Goal: Book appointment/travel/reservation

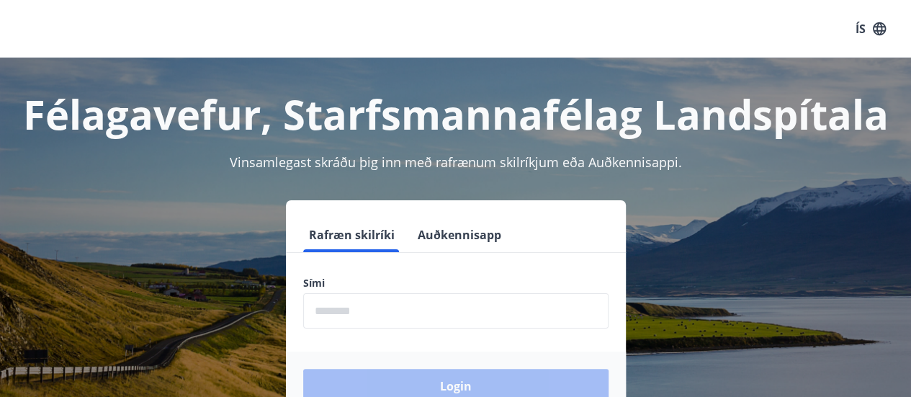
click at [417, 319] on input "phone" at bounding box center [455, 310] width 305 height 35
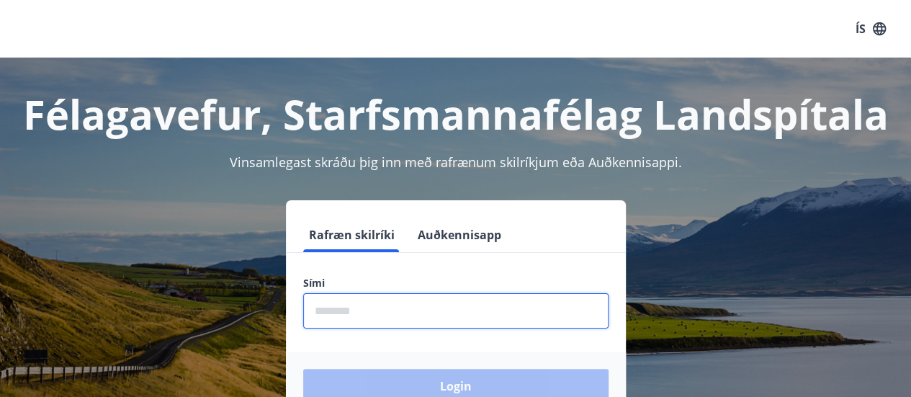
type input "********"
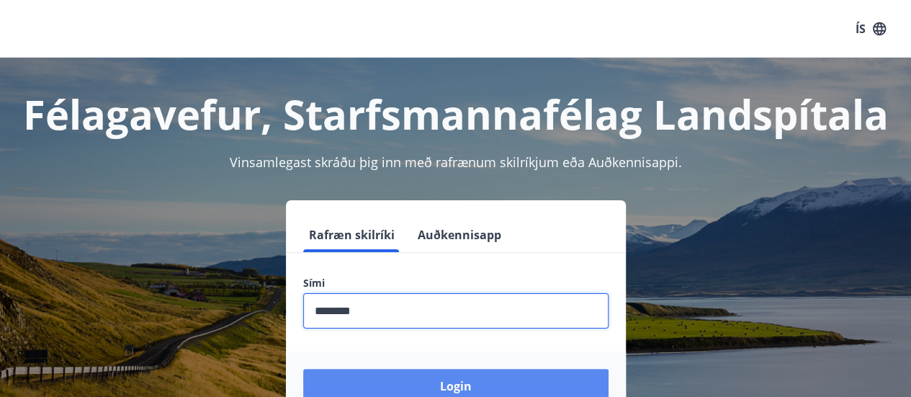
click at [460, 389] on button "Login" at bounding box center [455, 386] width 305 height 35
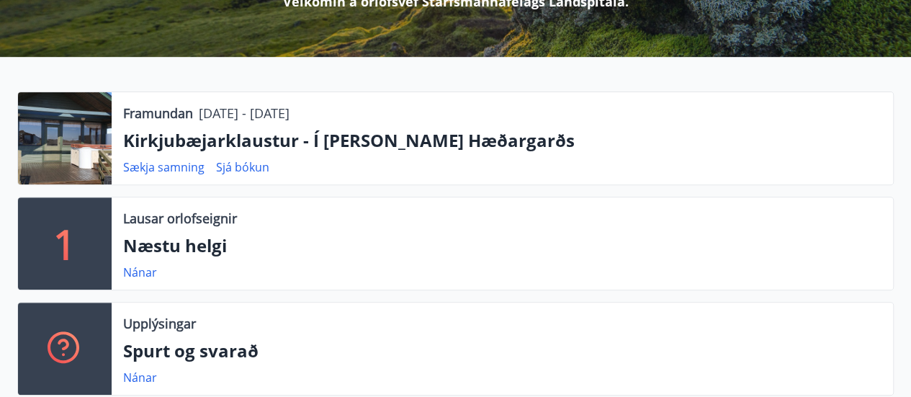
scroll to position [249, 0]
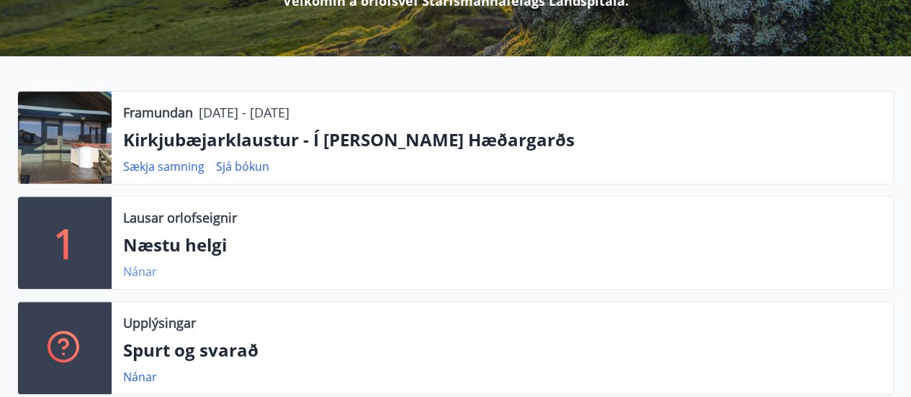
click at [137, 273] on link "Nánar" at bounding box center [140, 272] width 34 height 16
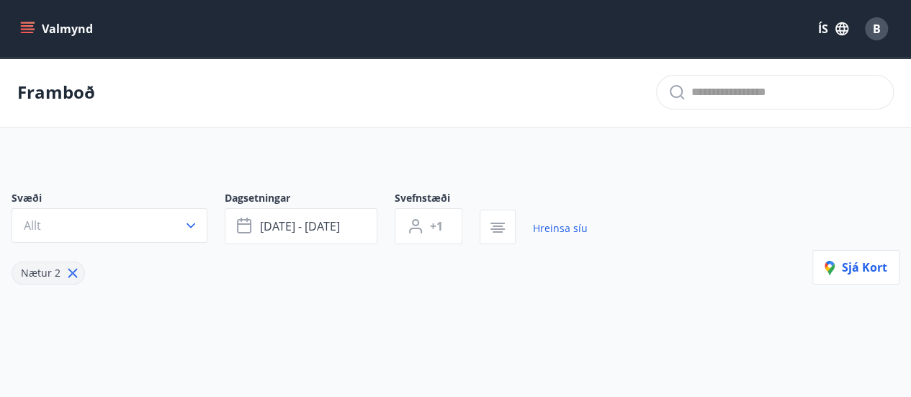
type input "*"
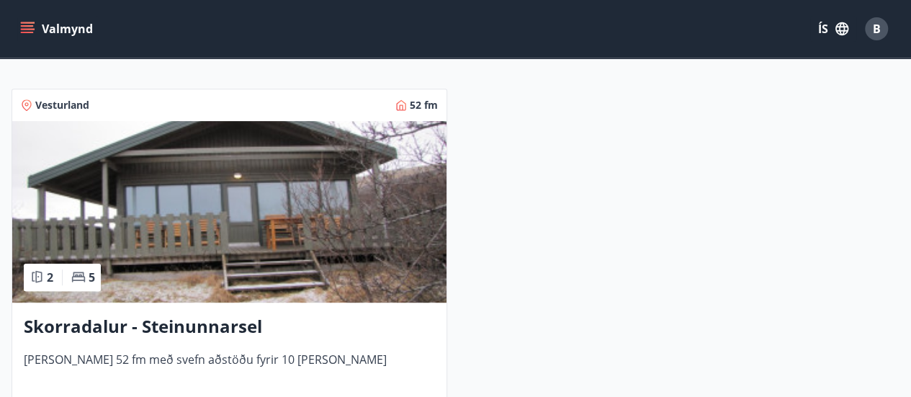
scroll to position [268, 0]
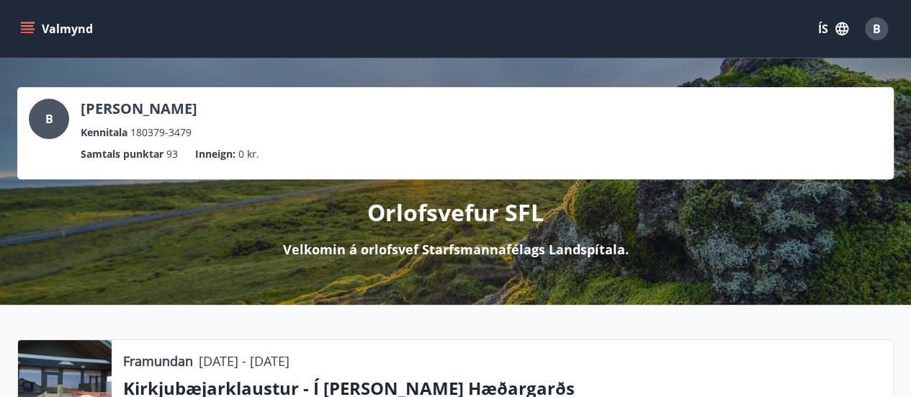
click at [29, 30] on icon "menu" at bounding box center [27, 29] width 14 height 14
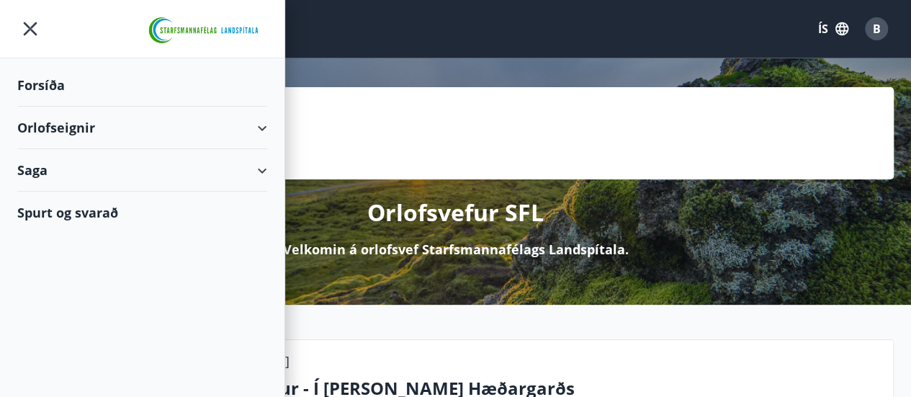
click at [262, 128] on div "Orlofseignir" at bounding box center [142, 128] width 250 height 43
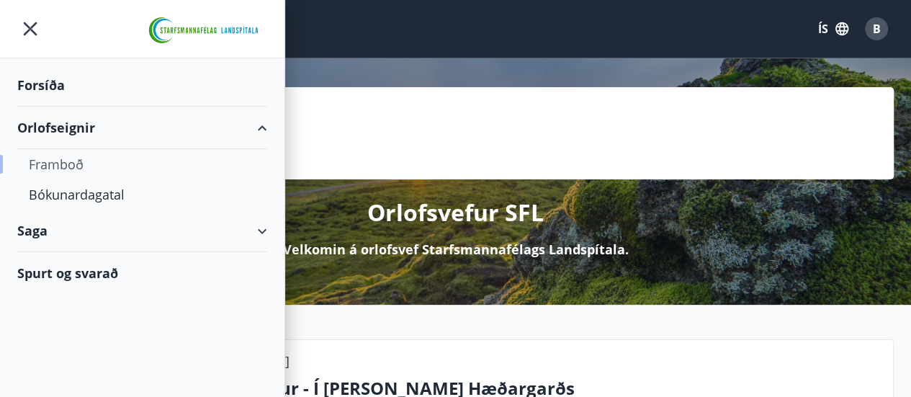
click at [71, 158] on div "Framboð" at bounding box center [142, 164] width 227 height 30
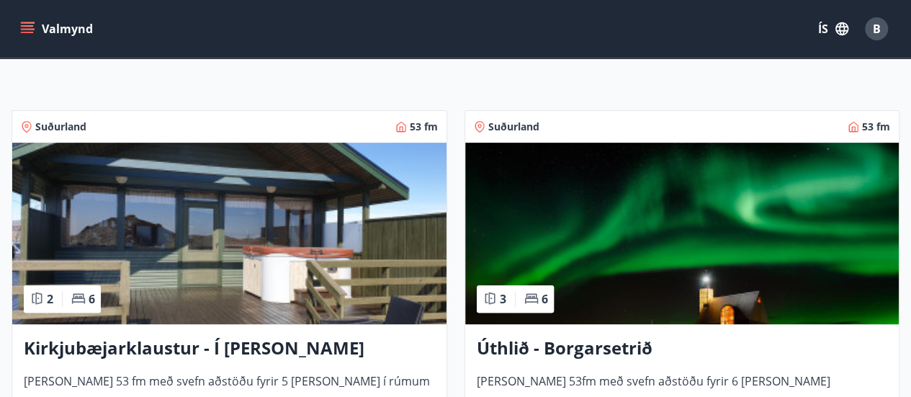
scroll to position [210, 0]
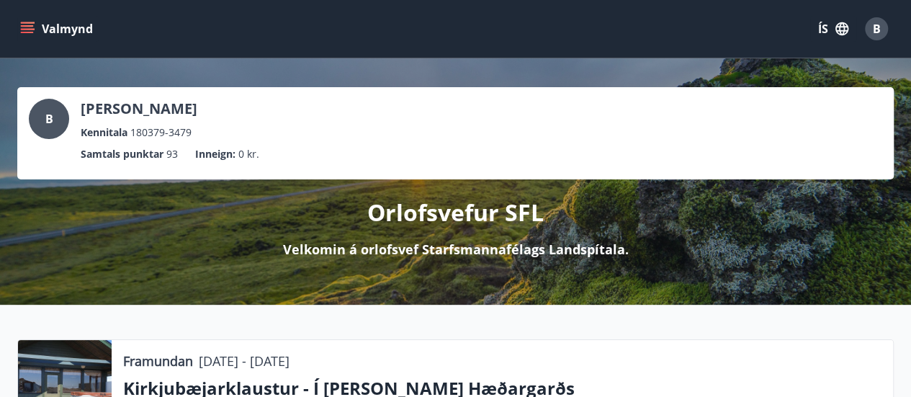
click at [35, 30] on button "Valmynd" at bounding box center [57, 29] width 81 height 26
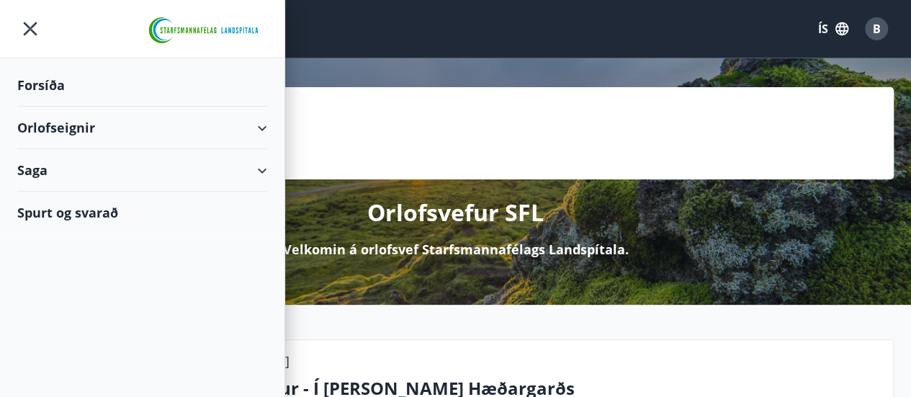
click at [266, 132] on div "Orlofseignir" at bounding box center [142, 128] width 250 height 43
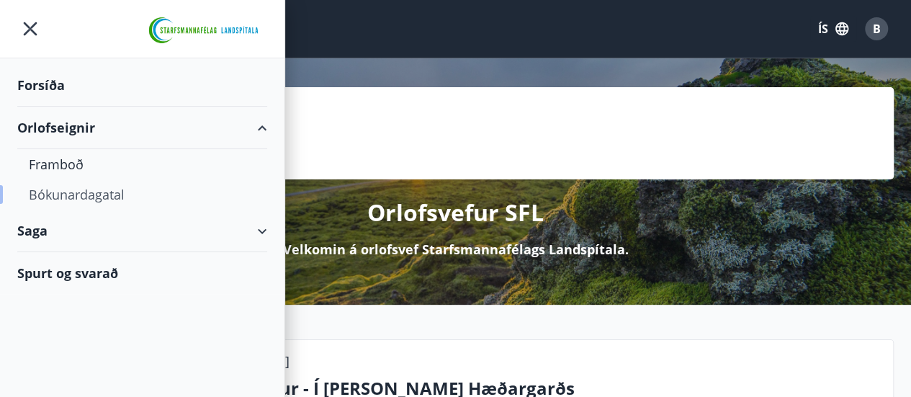
click at [86, 193] on div "Bókunardagatal" at bounding box center [142, 194] width 227 height 30
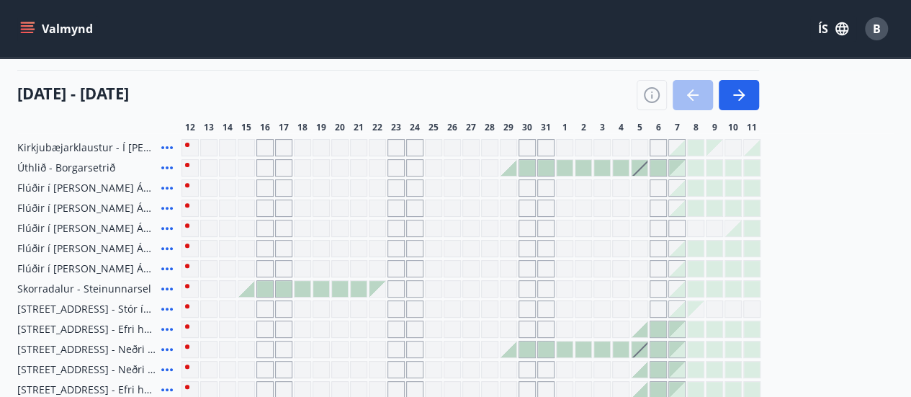
scroll to position [162, 0]
click at [170, 271] on icon at bounding box center [166, 269] width 17 height 17
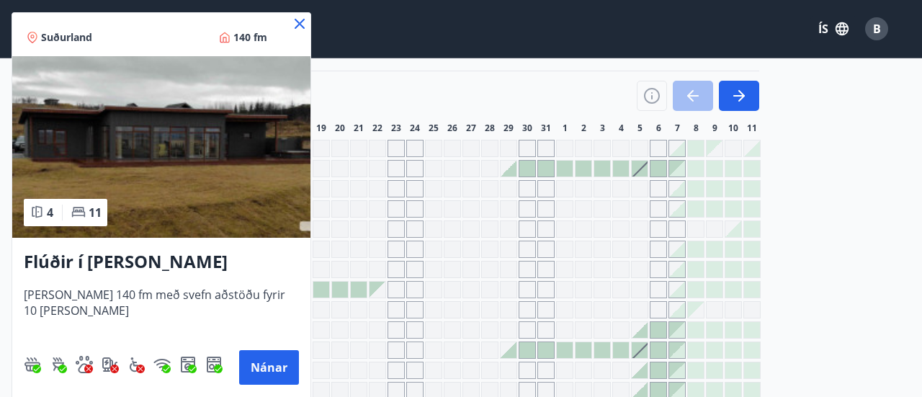
click at [140, 259] on h3 "Flúðir í landi Ásatúns hús 5 - Móadalur 4" at bounding box center [161, 262] width 275 height 26
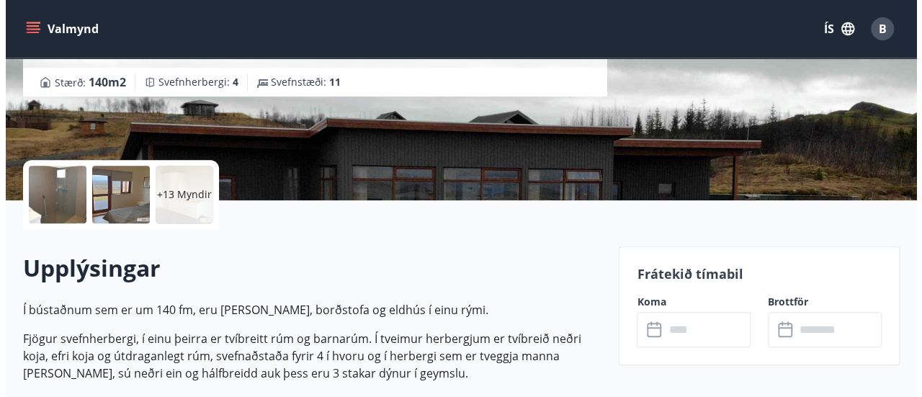
scroll to position [232, 0]
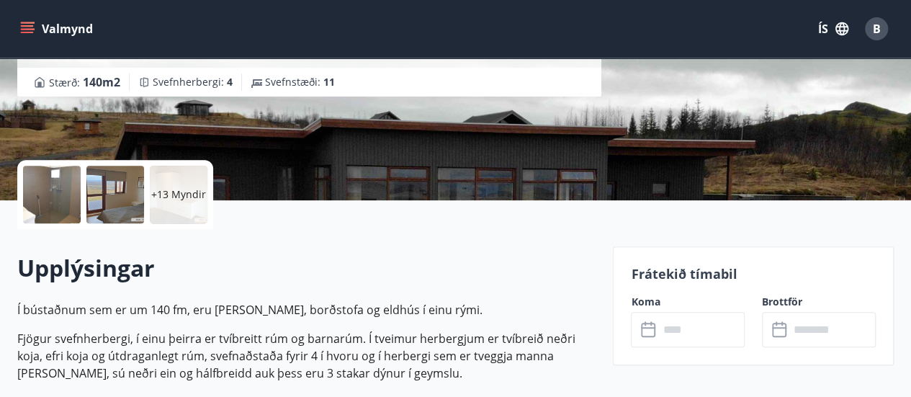
click at [62, 194] on div at bounding box center [52, 195] width 58 height 58
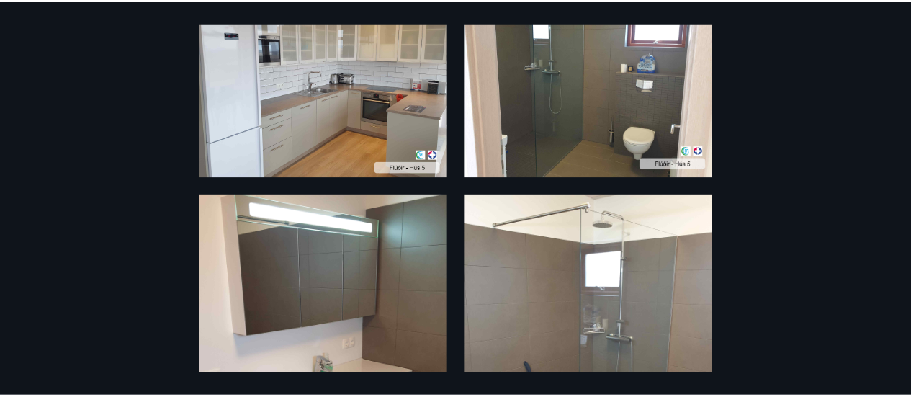
scroll to position [0, 0]
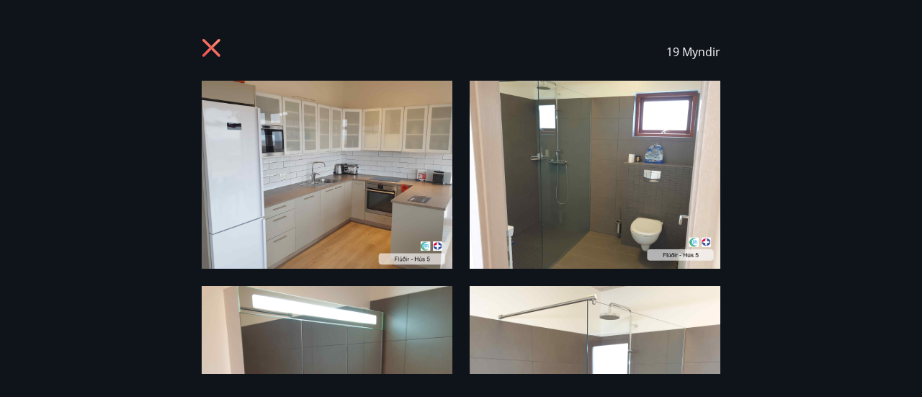
click at [215, 50] on icon at bounding box center [211, 48] width 18 height 18
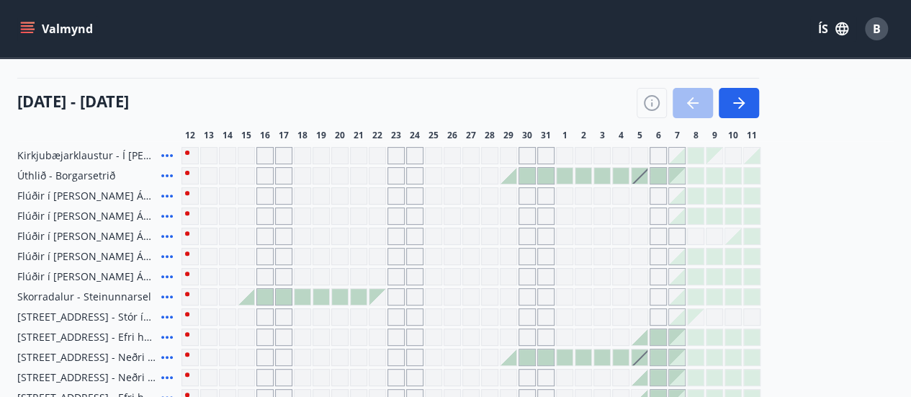
scroll to position [153, 0]
click at [170, 195] on icon at bounding box center [166, 197] width 17 height 17
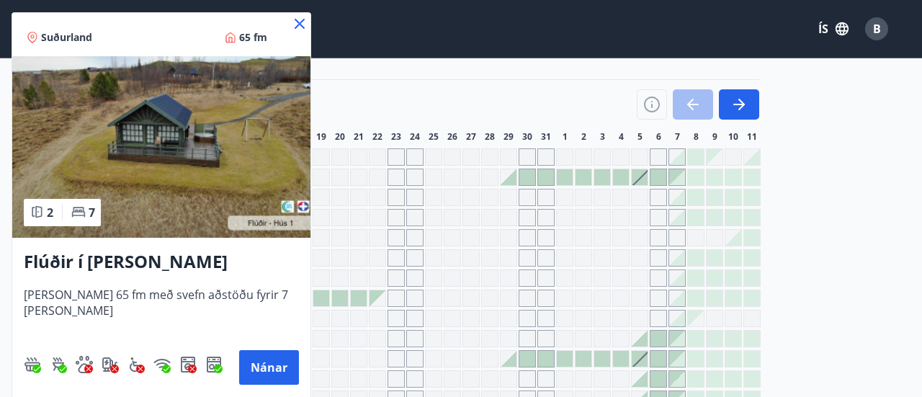
click at [300, 23] on icon at bounding box center [300, 24] width 2 height 2
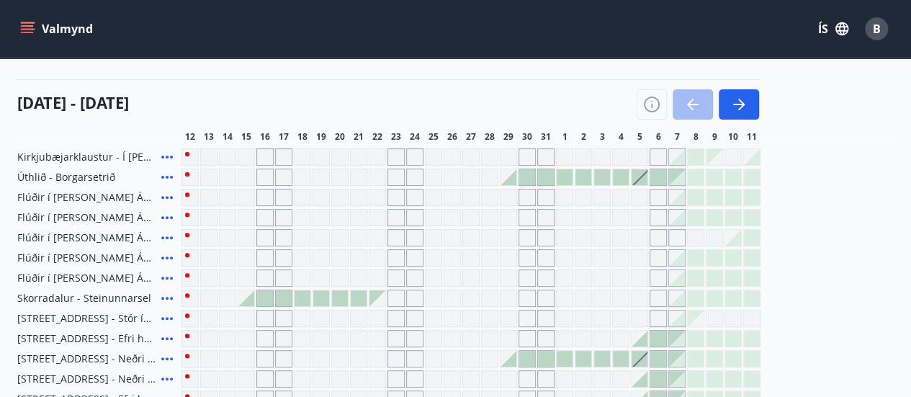
drag, startPoint x: 166, startPoint y: 215, endPoint x: 153, endPoint y: 230, distance: 19.4
click at [153, 230] on div "Kirkjubæjarklaustur - Í landi Hæðargarðs Úthlið - Borgarsetrið Flúðir í landi Á…" at bounding box center [455, 308] width 877 height 320
click at [166, 213] on icon at bounding box center [166, 217] width 17 height 17
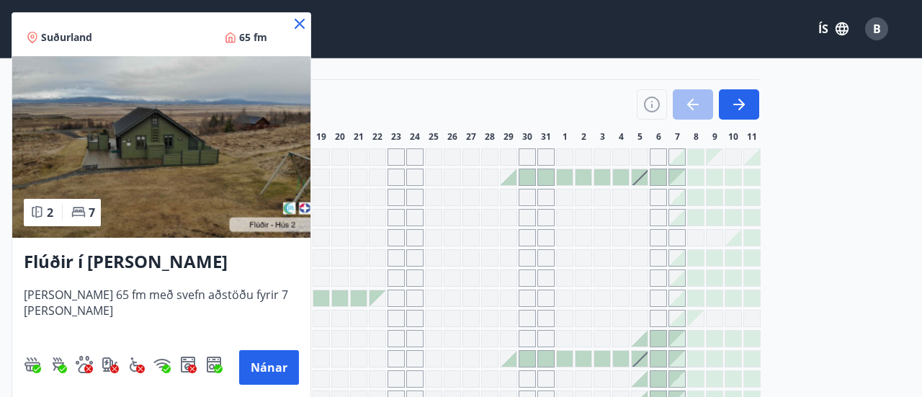
click at [296, 24] on icon at bounding box center [299, 23] width 17 height 17
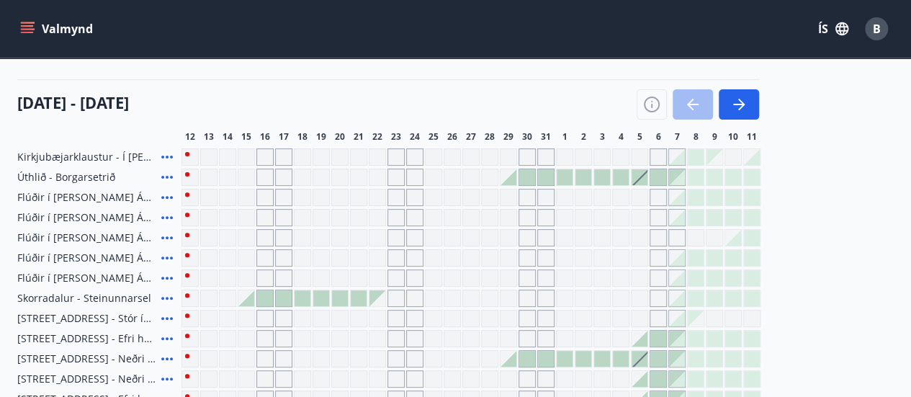
click at [169, 231] on icon at bounding box center [166, 237] width 17 height 17
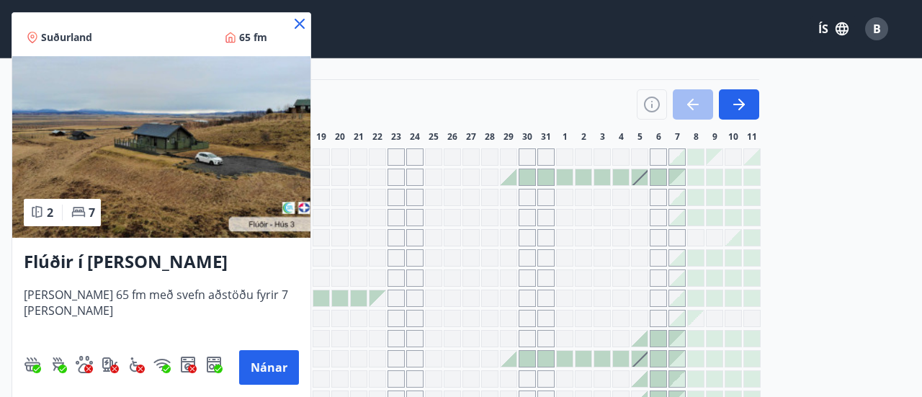
click at [298, 24] on icon at bounding box center [300, 24] width 10 height 10
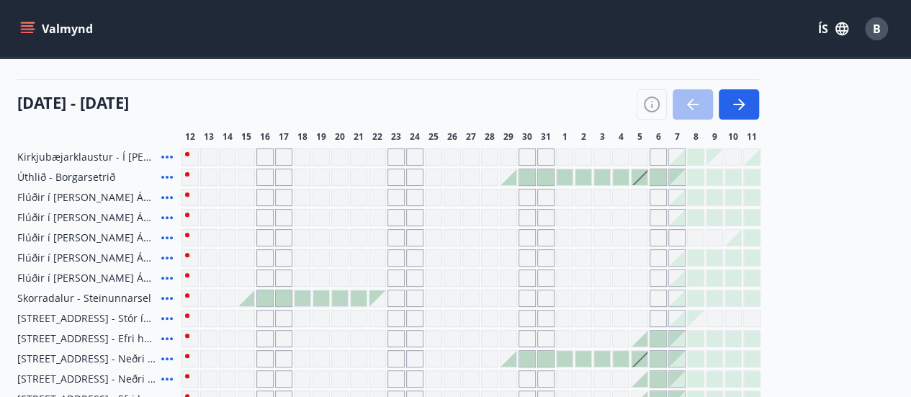
drag, startPoint x: 169, startPoint y: 274, endPoint x: 101, endPoint y: 257, distance: 69.7
click at [101, 257] on div "Kirkjubæjarklaustur - Í landi Hæðargarðs Úthlið - Borgarsetrið Flúðir í landi Á…" at bounding box center [455, 308] width 877 height 320
click at [164, 256] on icon at bounding box center [166, 257] width 17 height 17
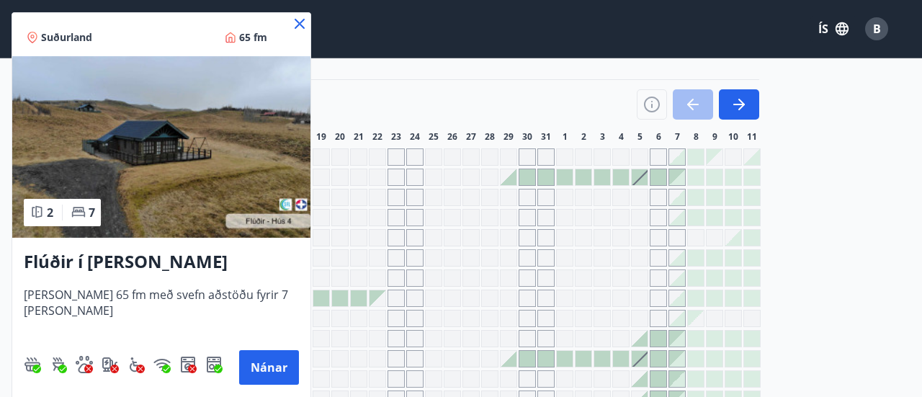
click at [305, 22] on icon at bounding box center [299, 23] width 17 height 17
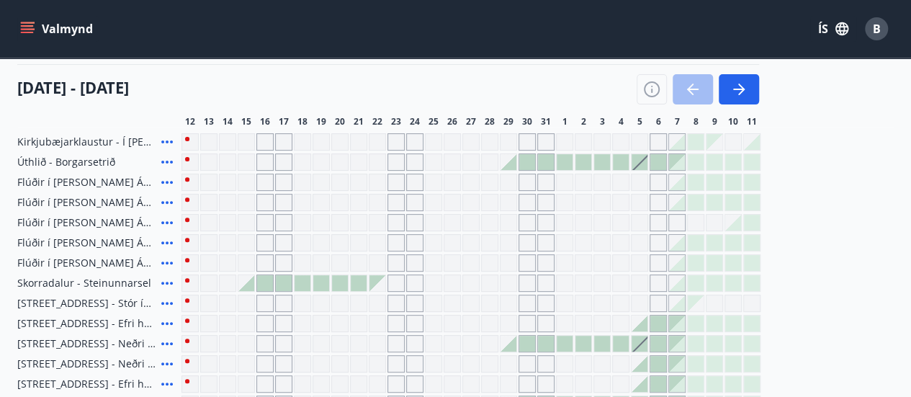
scroll to position [185, 0]
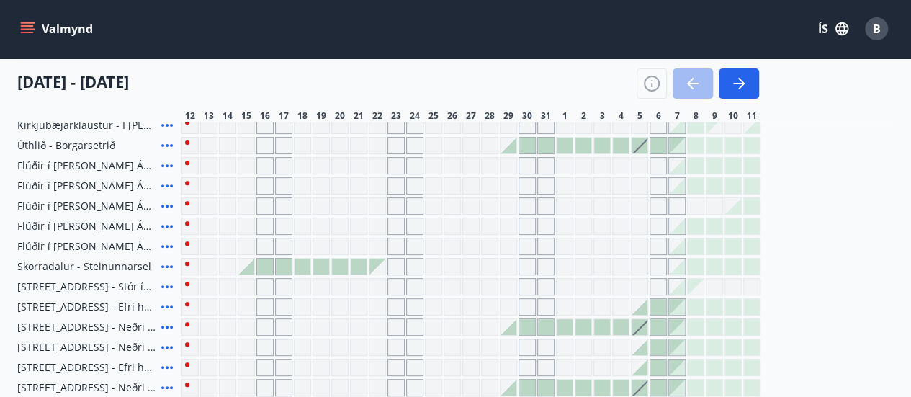
click at [657, 224] on div "Gráir dagar eru ekki bókanlegir" at bounding box center [658, 226] width 17 height 17
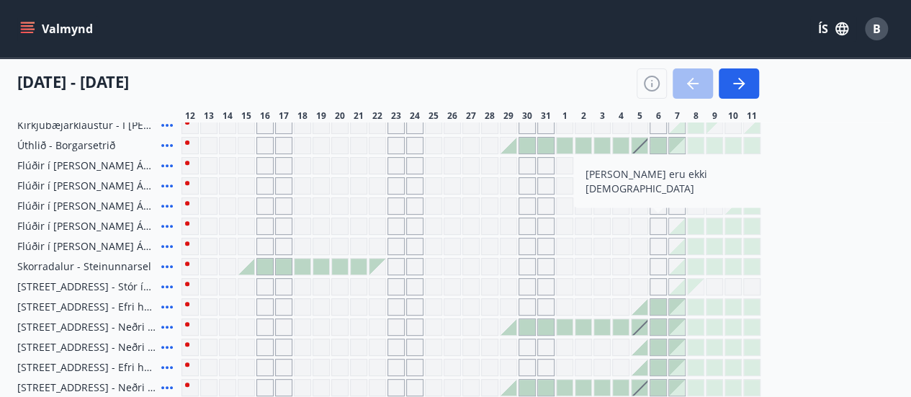
click at [715, 286] on div "Gráir dagar eru ekki bókanlegir" at bounding box center [714, 286] width 17 height 17
click at [839, 229] on div "Kirkjubæjarklaustur - Í landi Hæðargarðs Úthlið - Borgarsetrið Flúðir í landi Á…" at bounding box center [455, 277] width 877 height 320
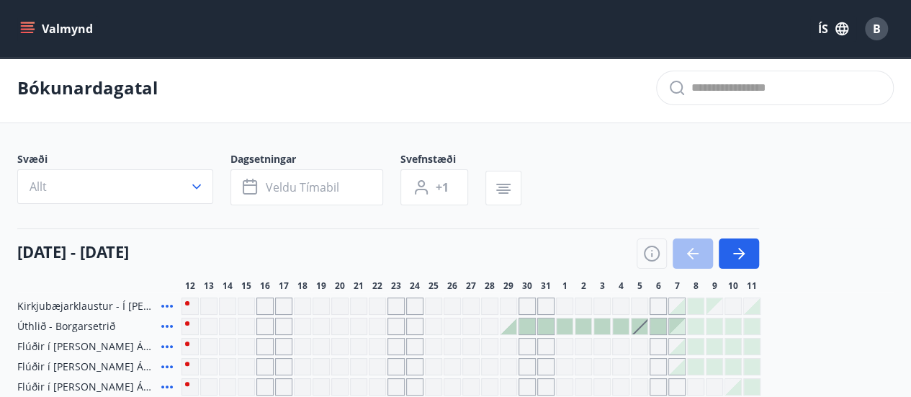
scroll to position [0, 0]
